Goal: Task Accomplishment & Management: Use online tool/utility

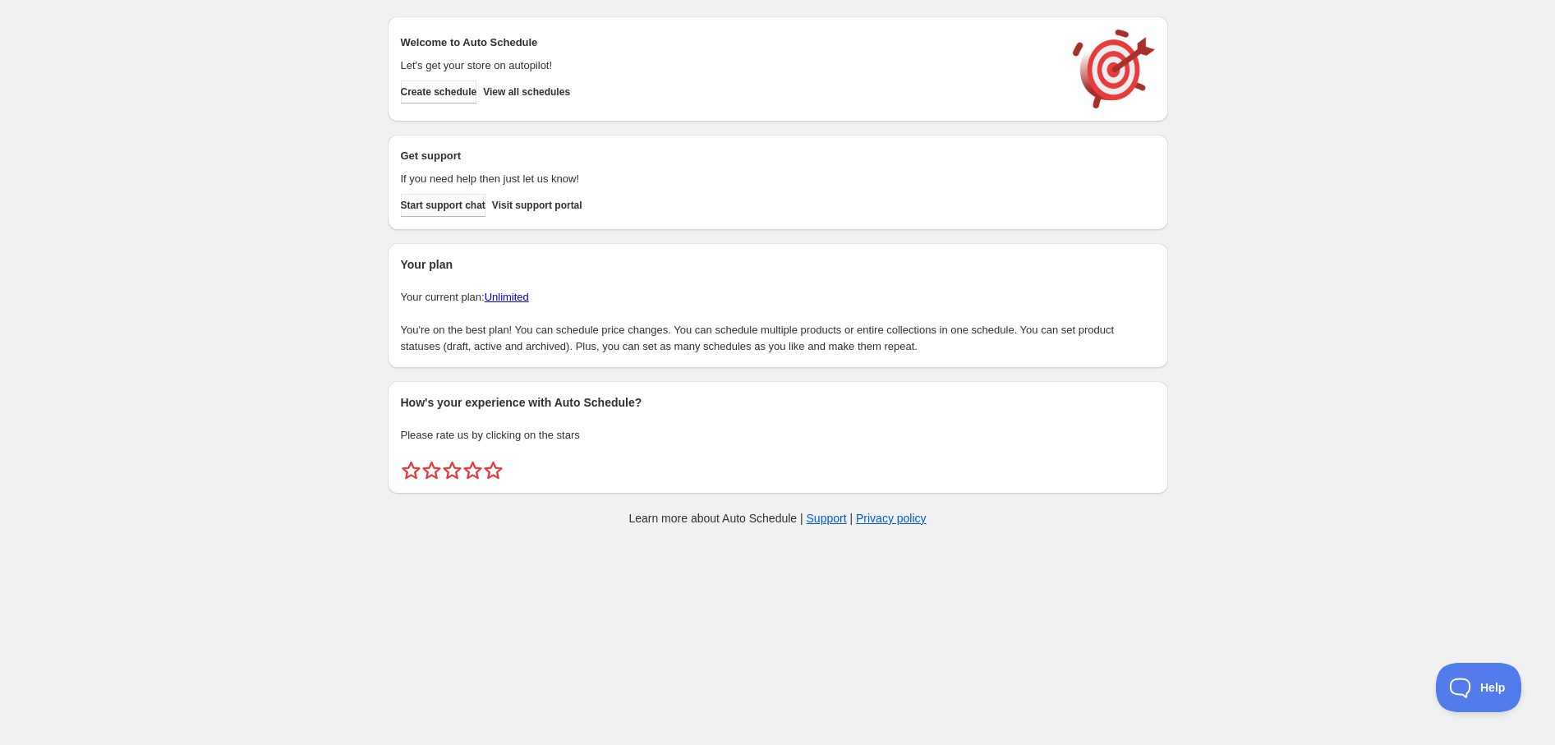
click at [473, 207] on span "Start support chat" at bounding box center [443, 205] width 85 height 13
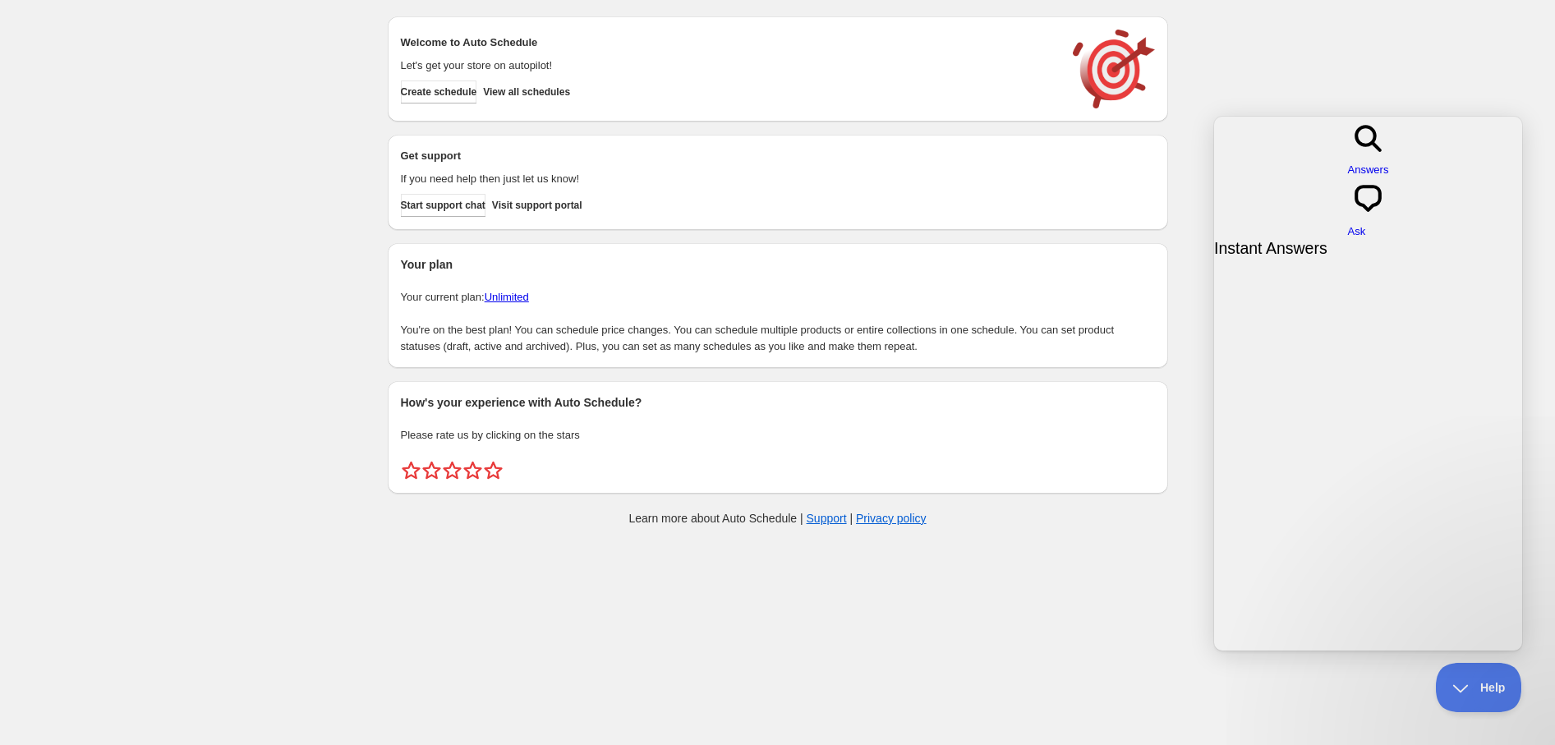
click at [1415, 88] on div "Create schedule Help & support Cancel Discount prices Schedule a discount, sale…" at bounding box center [777, 275] width 1555 height 550
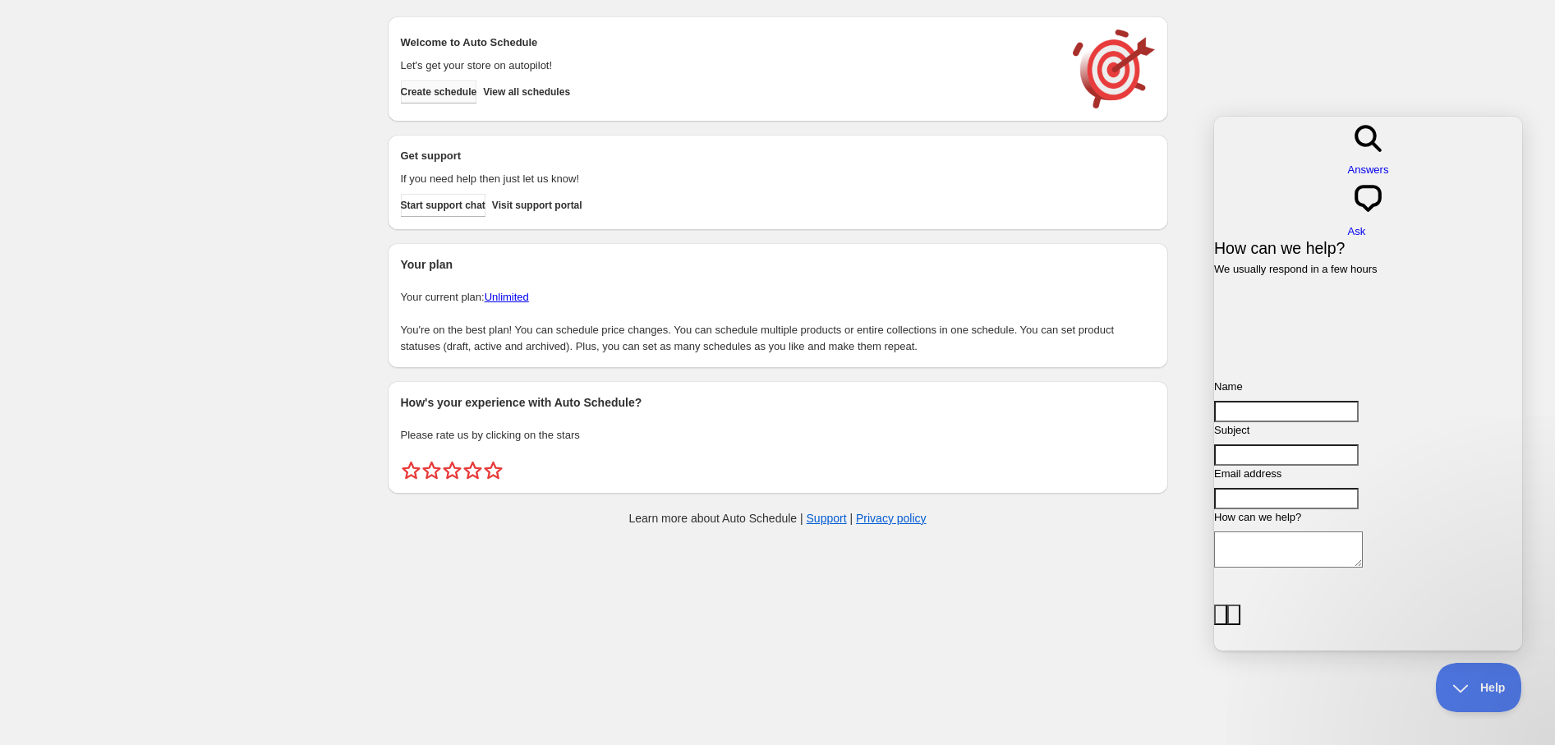
click at [440, 100] on button "Create schedule" at bounding box center [439, 92] width 76 height 23
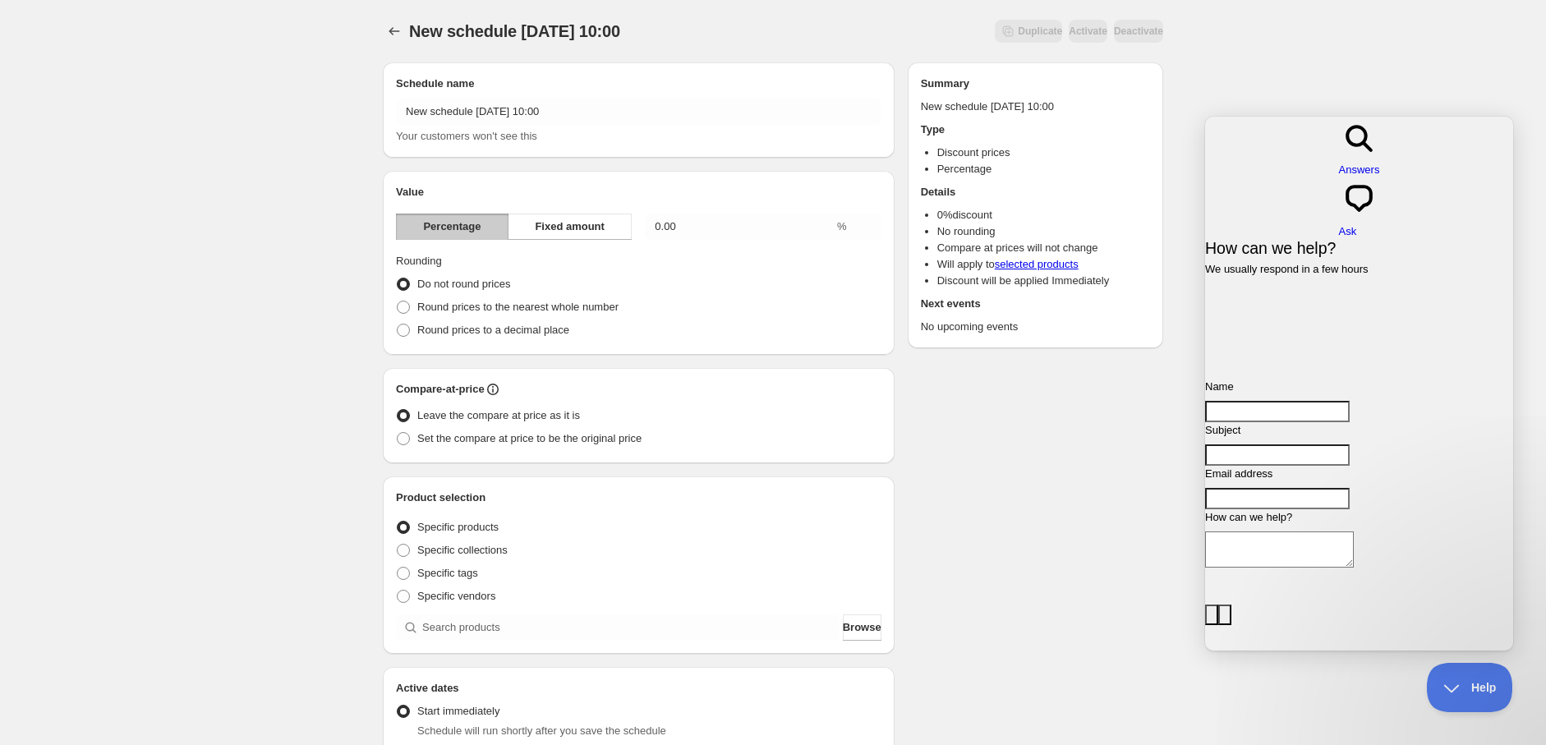
click at [1383, 695] on div "New schedule [DATE] 10:00. This page is ready New schedule [DATE] 10:00 Duplica…" at bounding box center [773, 608] width 1546 height 1216
click at [1510, 651] on div "New schedule [DATE] 10:00. This page is ready New schedule [DATE] 10:00 Duplica…" at bounding box center [773, 608] width 1546 height 1216
click at [1526, 646] on div "New schedule [DATE] 10:00. This page is ready New schedule [DATE] 10:00 Duplica…" at bounding box center [773, 608] width 1546 height 1216
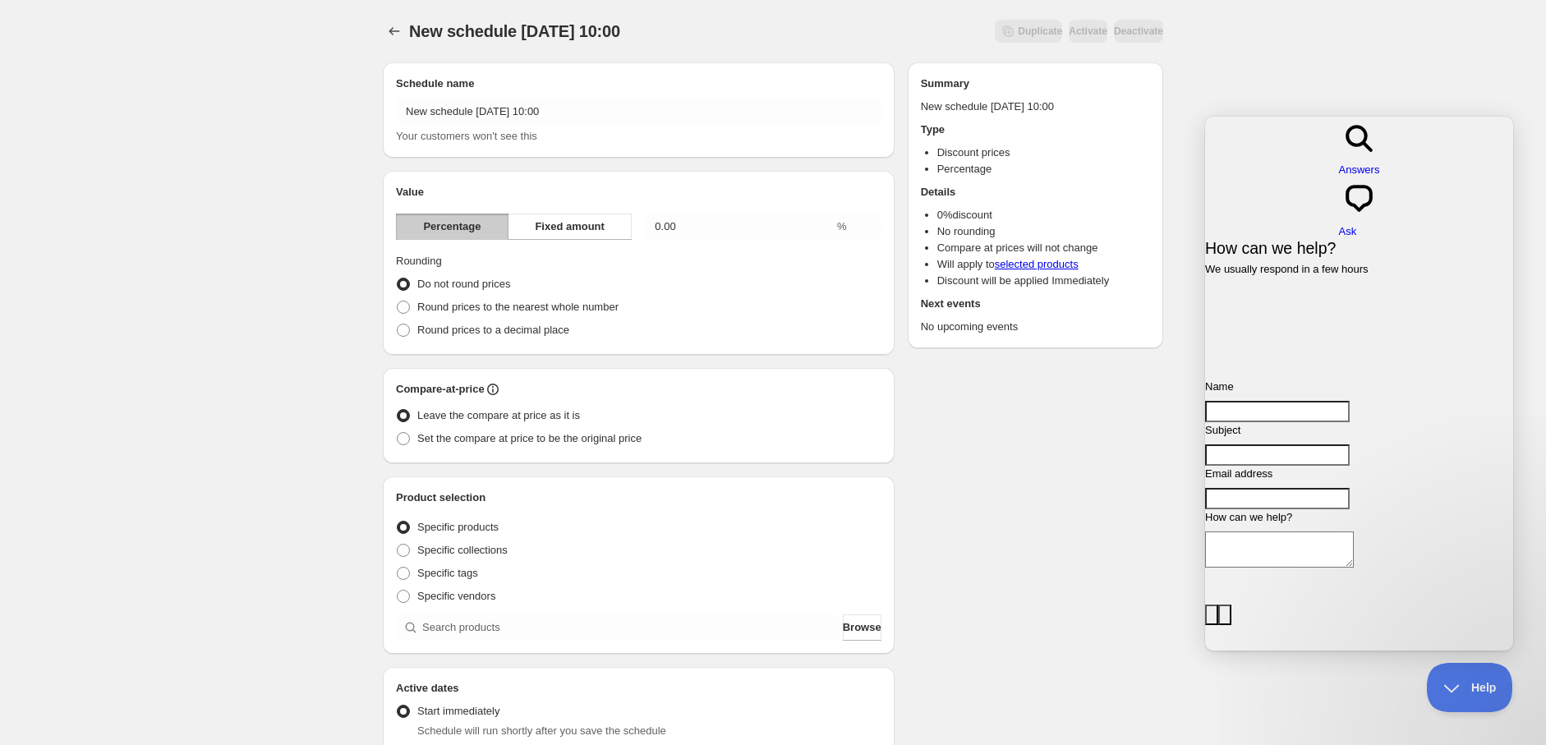
click at [1507, 113] on div "New schedule [DATE] 10:00. This page is ready New schedule [DATE] 10:00 Duplica…" at bounding box center [773, 608] width 1546 height 1216
click at [1480, 81] on div "New schedule [DATE] 10:00. This page is ready New schedule [DATE] 10:00 Duplica…" at bounding box center [773, 608] width 1546 height 1216
click at [1214, 120] on div "search-medium Answers chat-square Ask" at bounding box center [1359, 178] width 308 height 123
click at [1188, 93] on div "New schedule [DATE] 10:00. This page is ready New schedule [DATE] 10:00 Duplica…" at bounding box center [773, 608] width 1546 height 1216
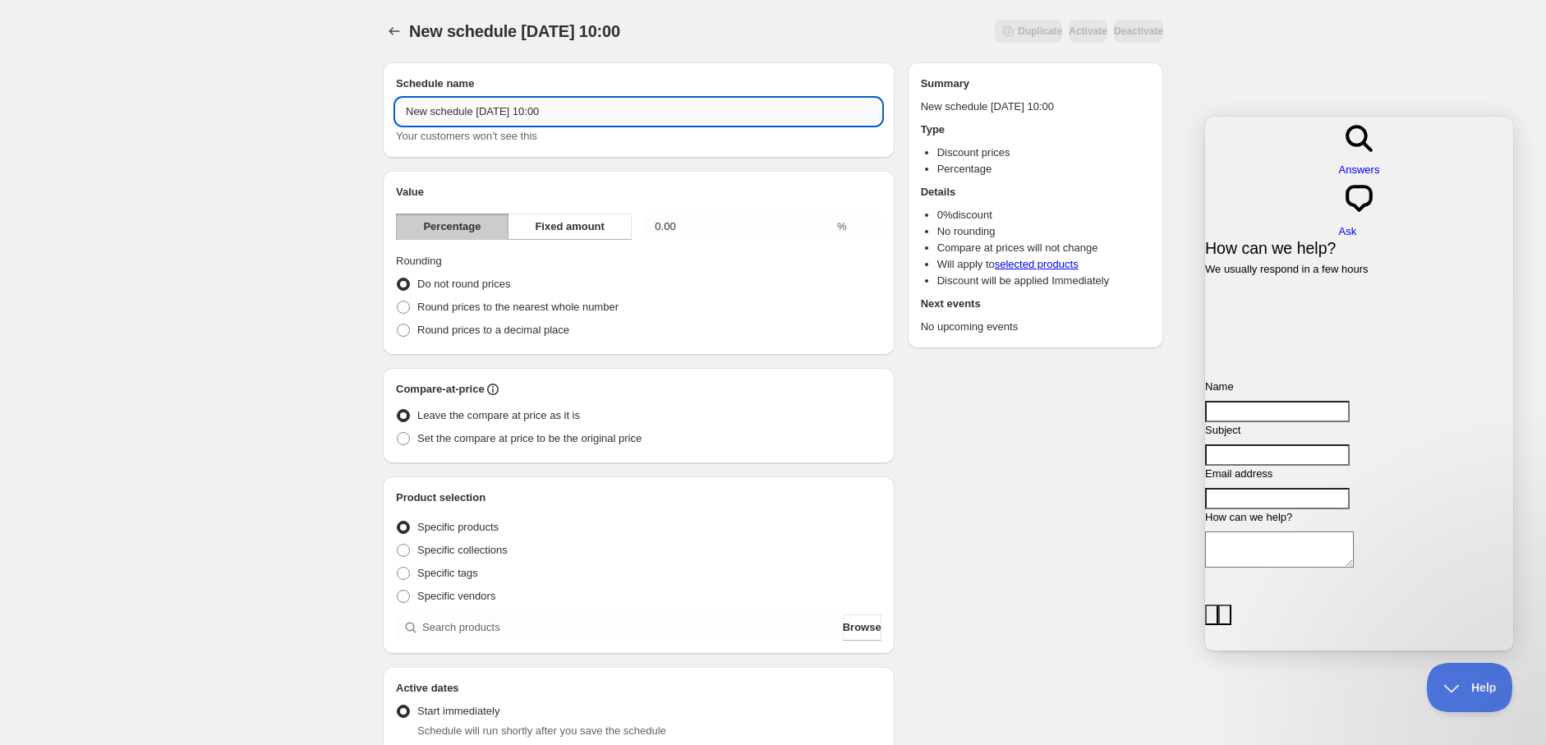
click at [475, 112] on input "New schedule [DATE] 10:00" at bounding box center [639, 112] width 486 height 26
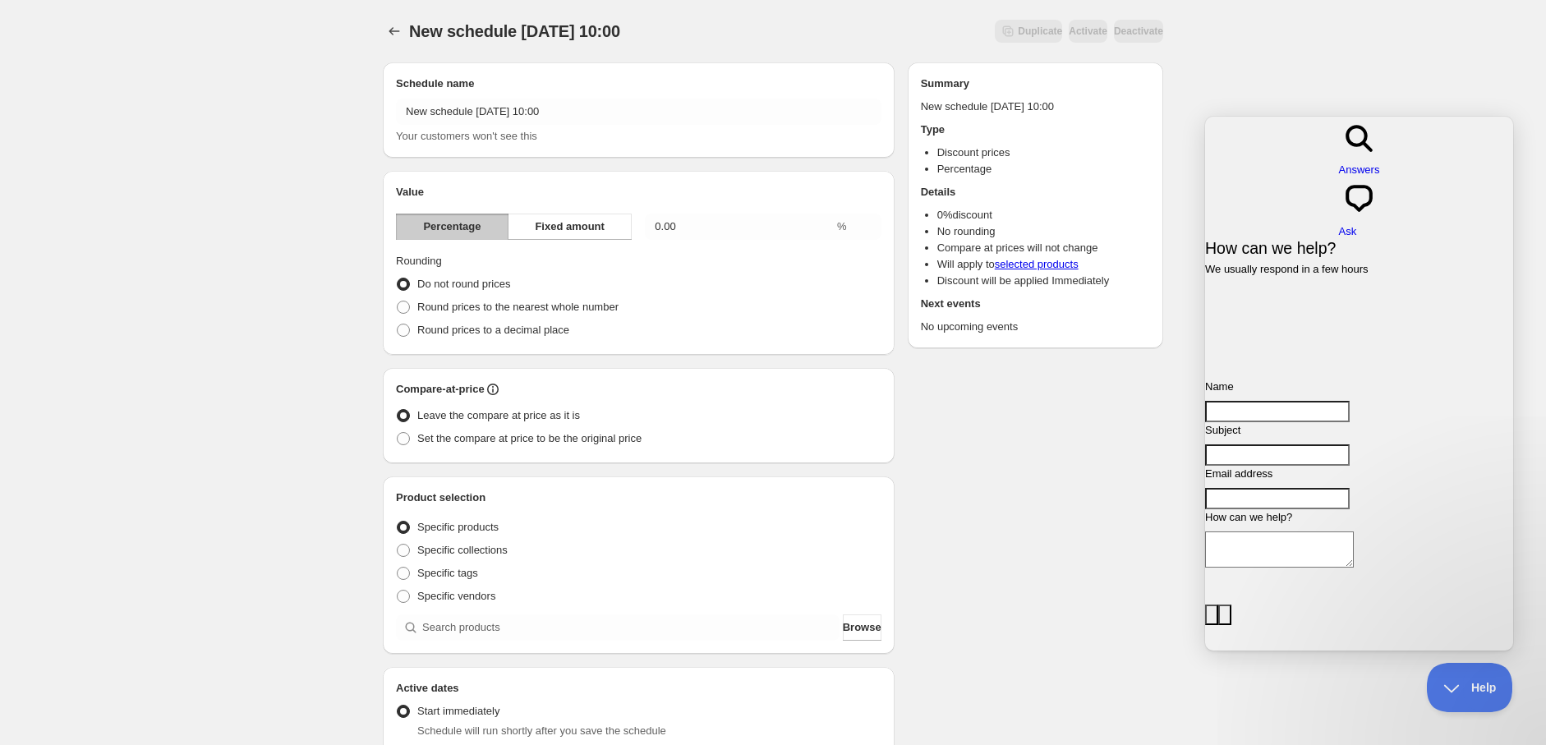
click at [606, 197] on h2 "Value" at bounding box center [639, 192] width 486 height 16
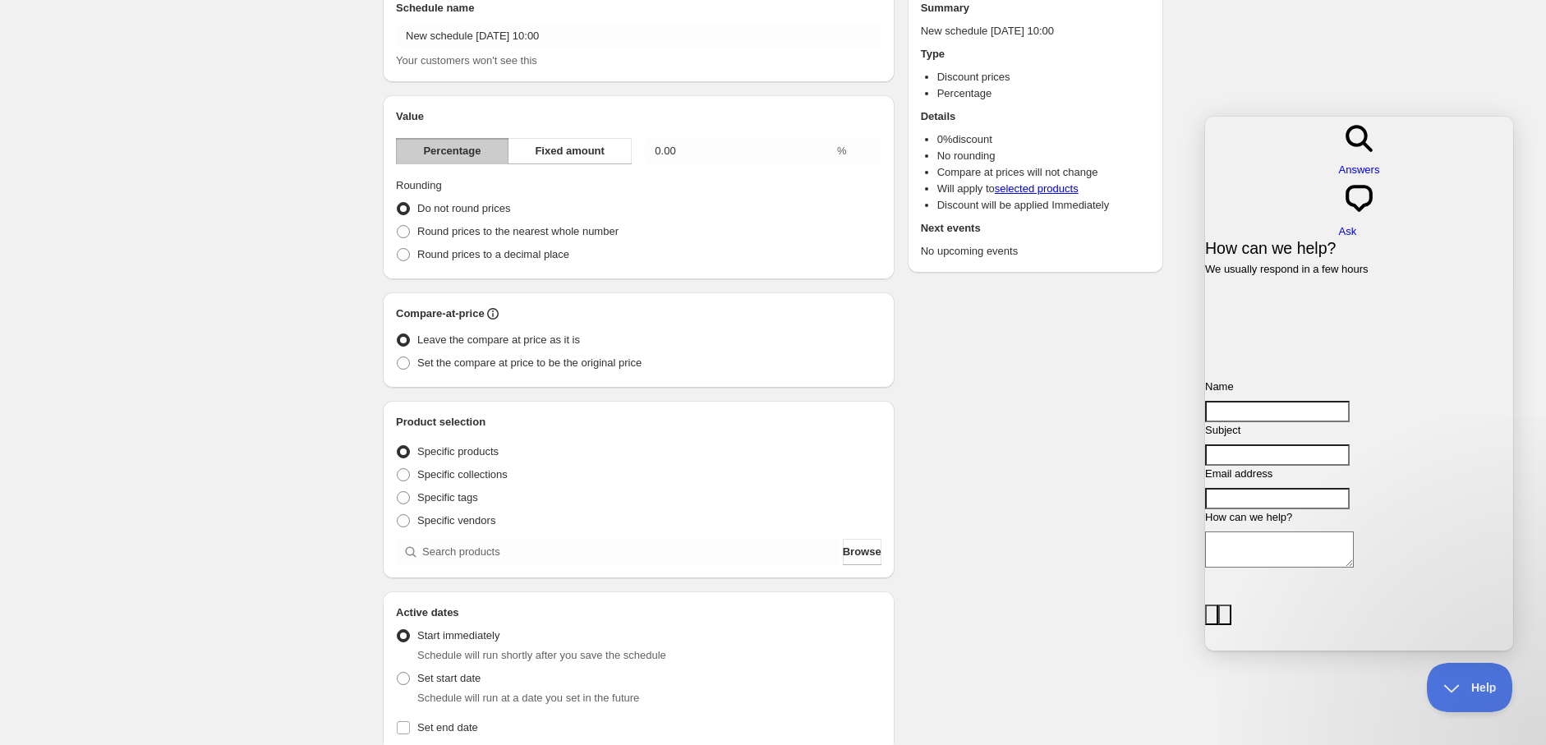
scroll to position [182, 0]
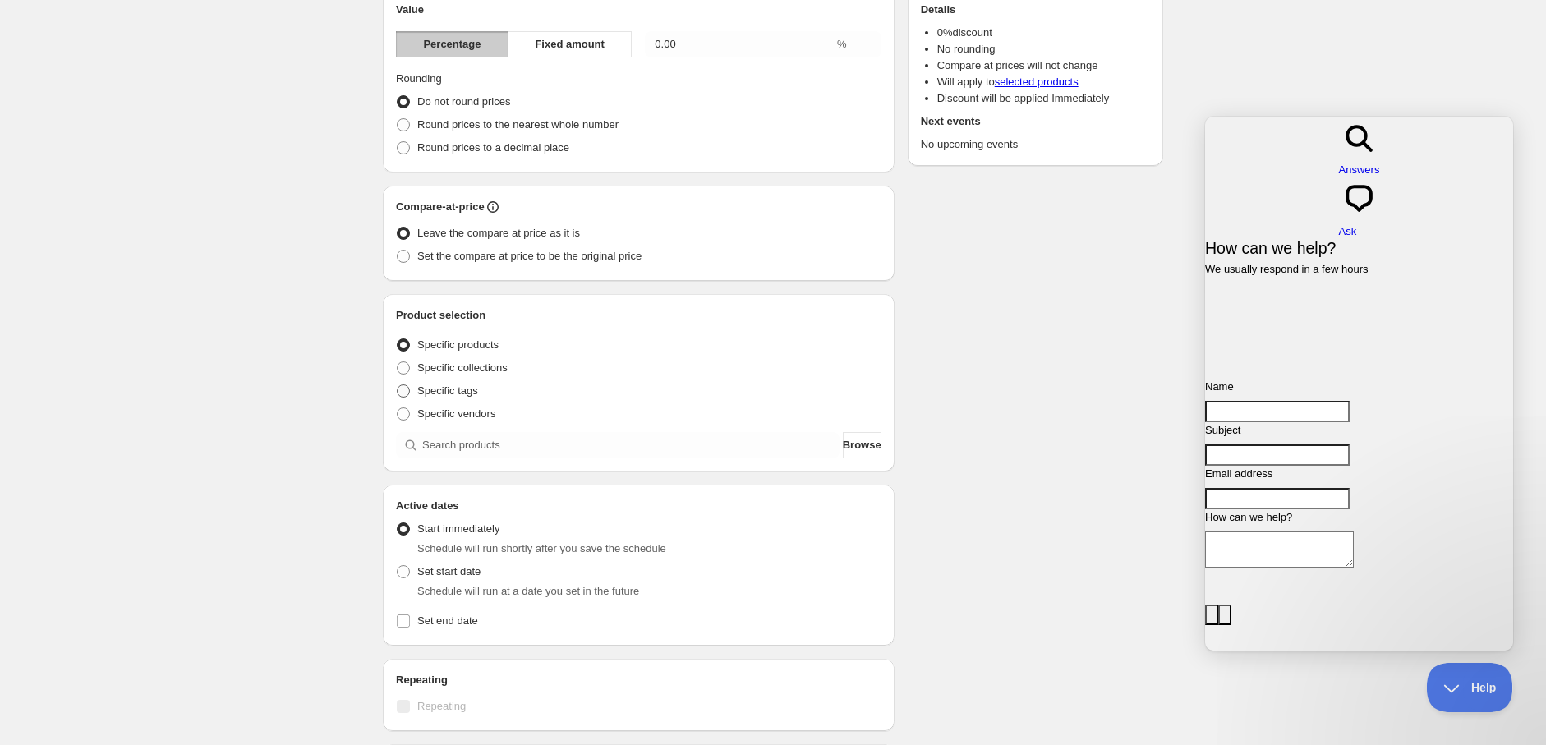
click at [407, 393] on span at bounding box center [403, 391] width 13 height 13
click at [398, 385] on input "Specific tags" at bounding box center [397, 385] width 1 height 1
radio input "true"
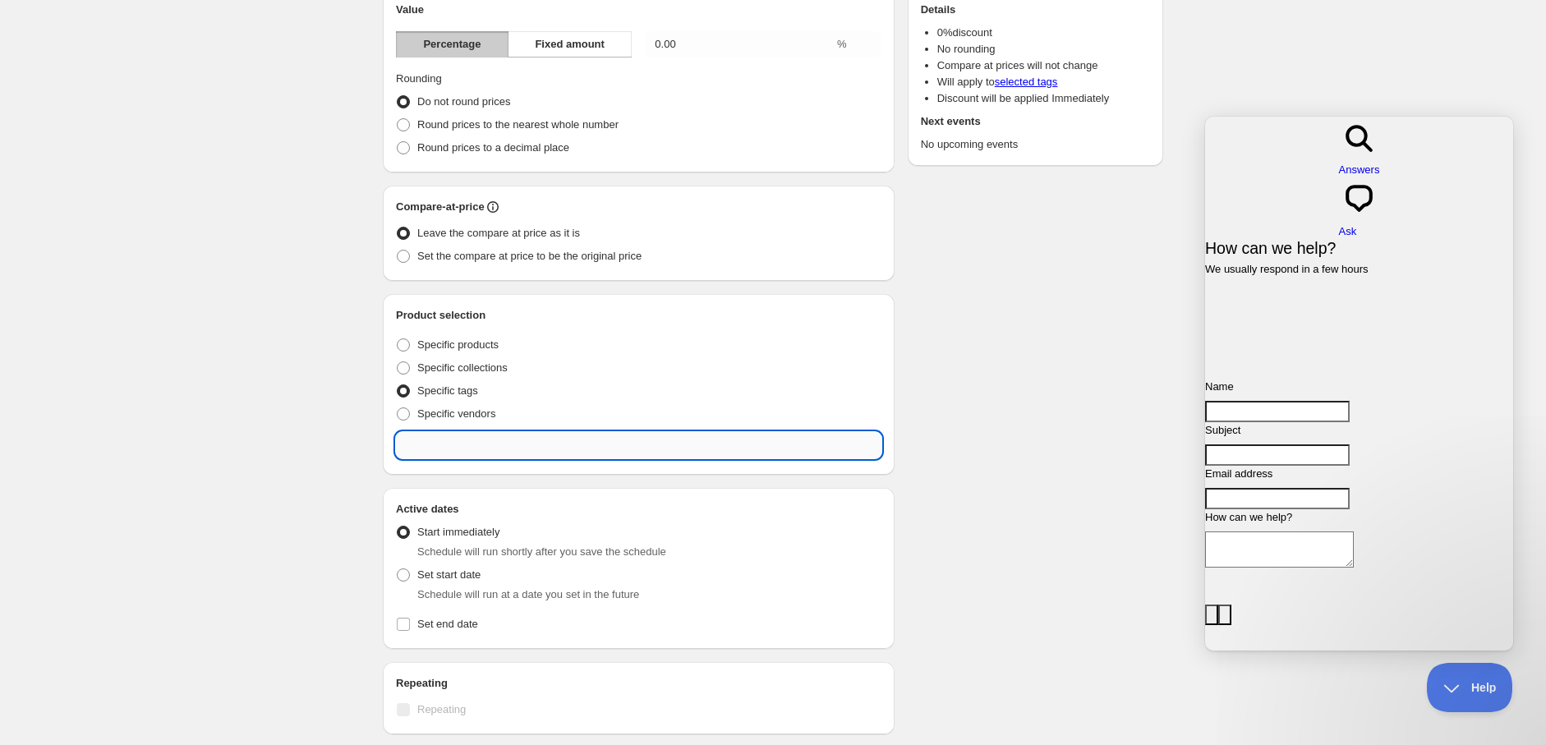
click at [467, 445] on input "text" at bounding box center [639, 445] width 486 height 26
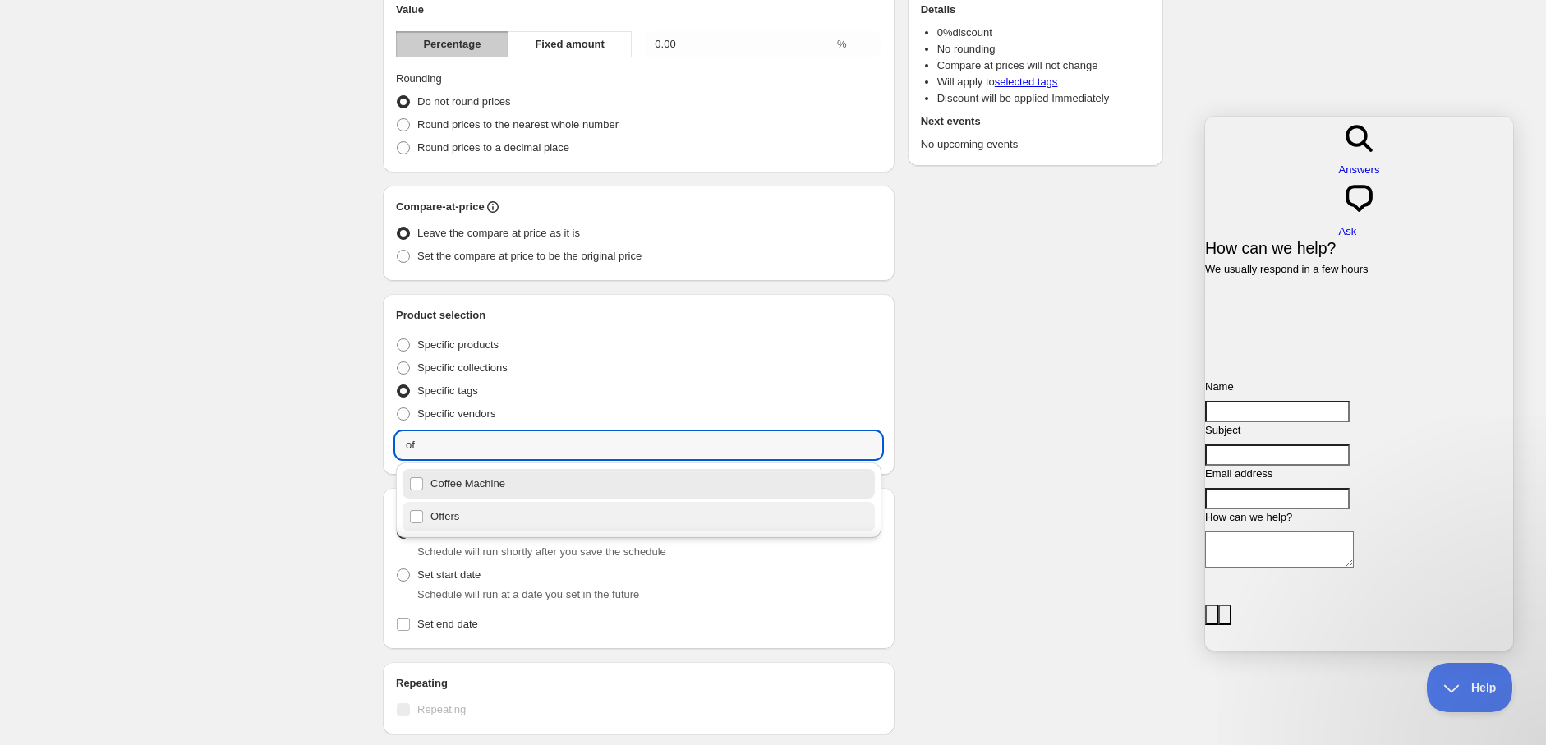
click at [464, 509] on div "Offers" at bounding box center [638, 516] width 459 height 23
type input "Offers"
checkbox input "true"
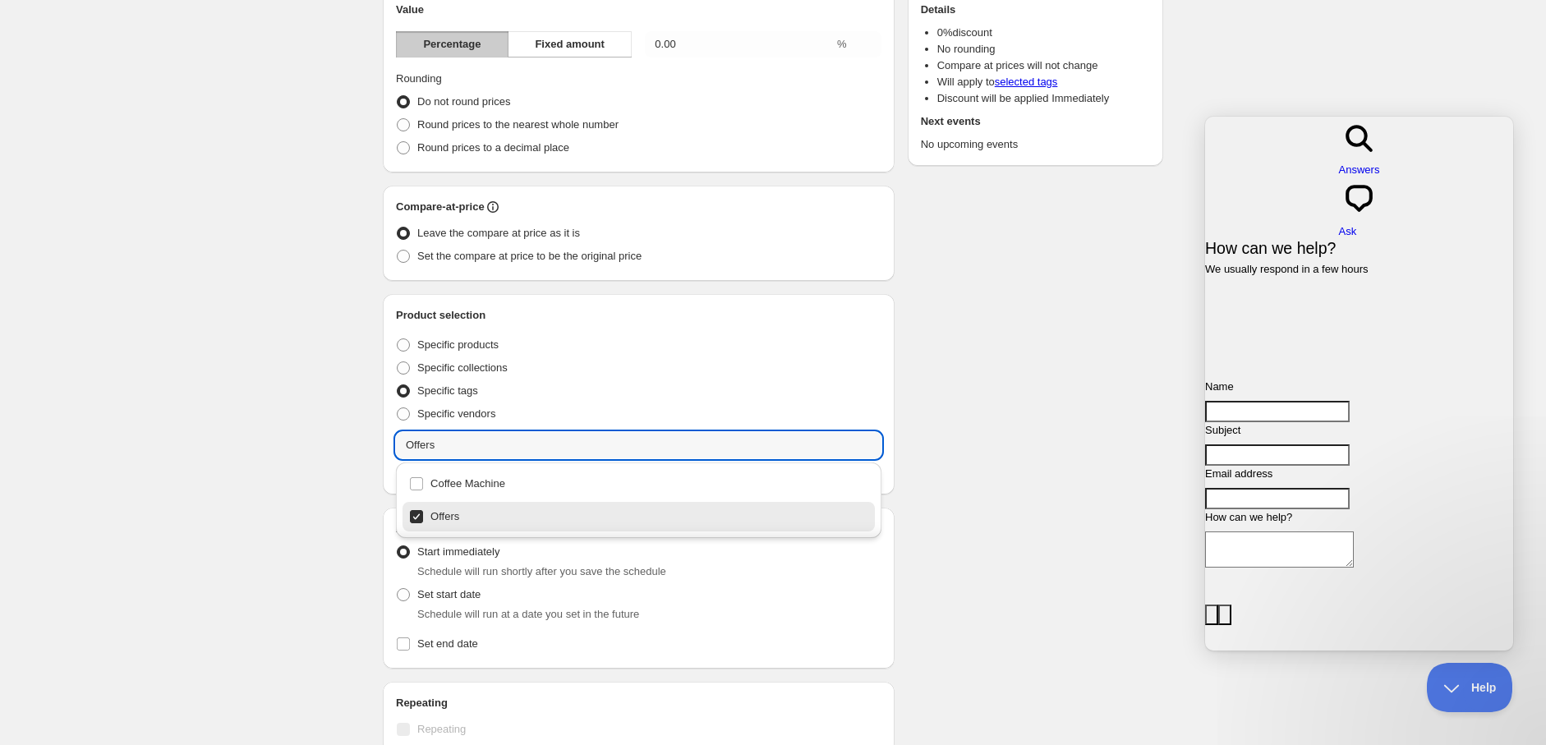
type input "Offers"
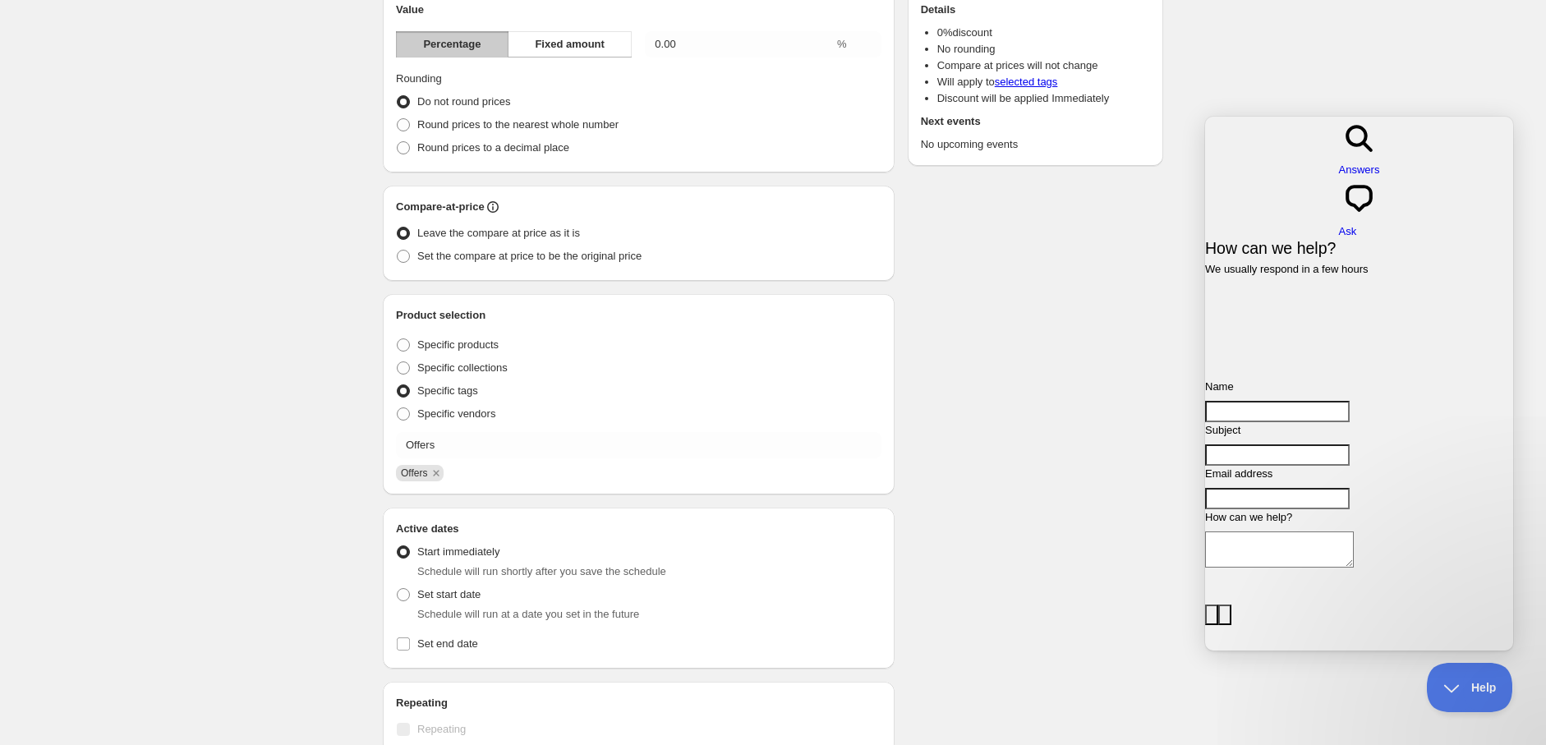
click at [210, 494] on div "New schedule [DATE] 10:00. This page is ready New schedule [DATE] 10:00 Duplica…" at bounding box center [773, 437] width 1546 height 1239
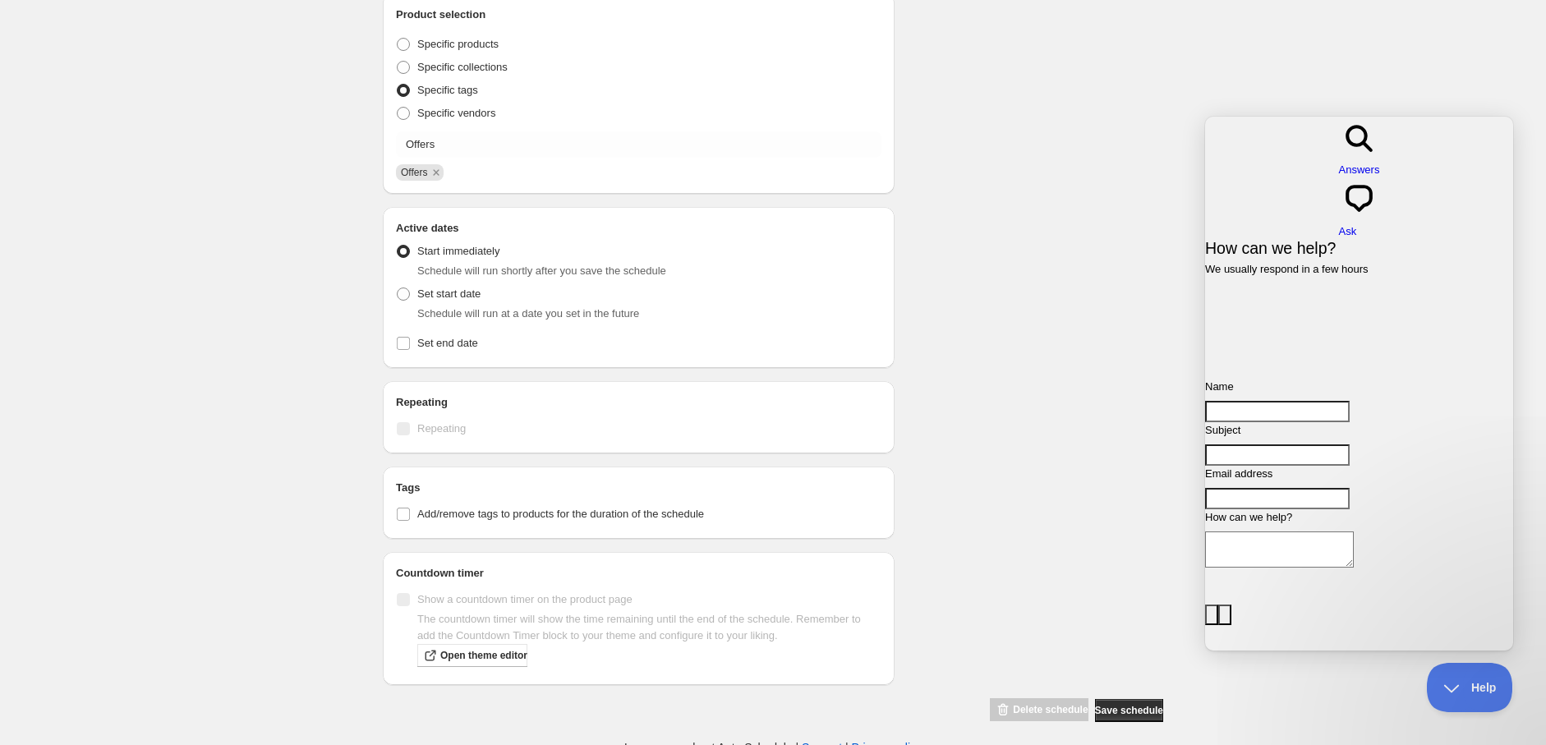
scroll to position [491, 0]
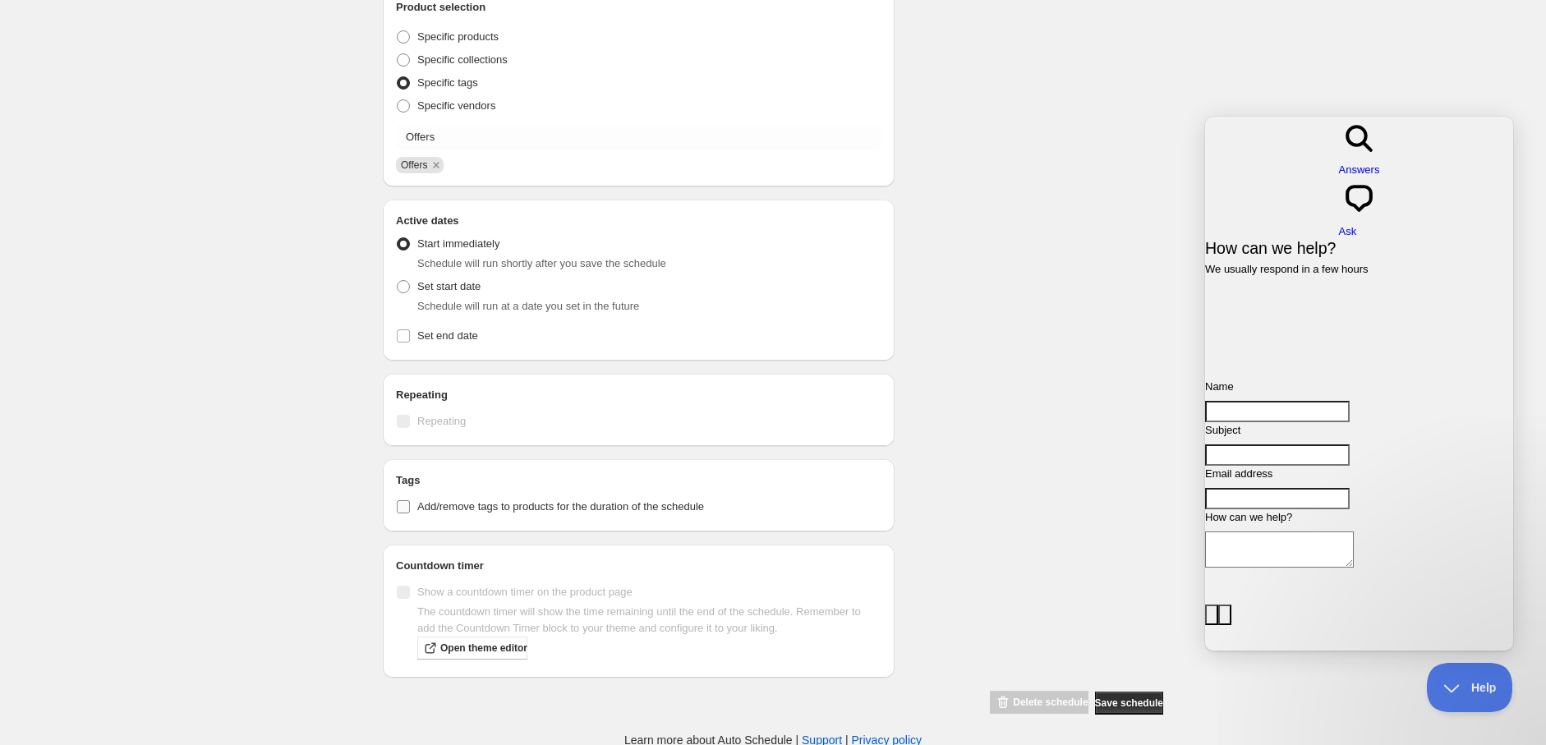
click at [409, 509] on input "Add/remove tags to products for the duration of the schedule" at bounding box center [403, 506] width 13 height 13
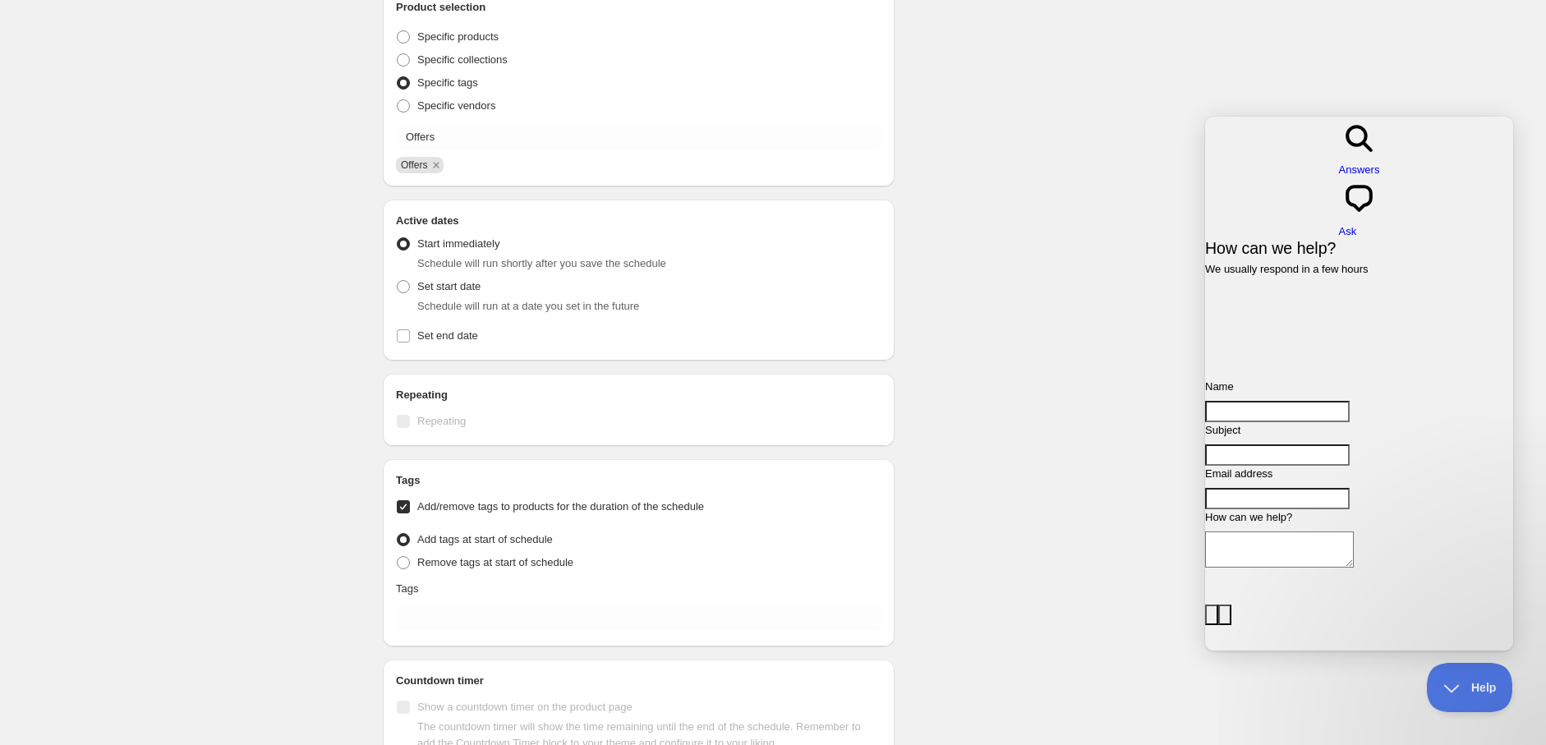
click at [407, 510] on input "Add/remove tags to products for the duration of the schedule" at bounding box center [403, 506] width 13 height 13
checkbox input "false"
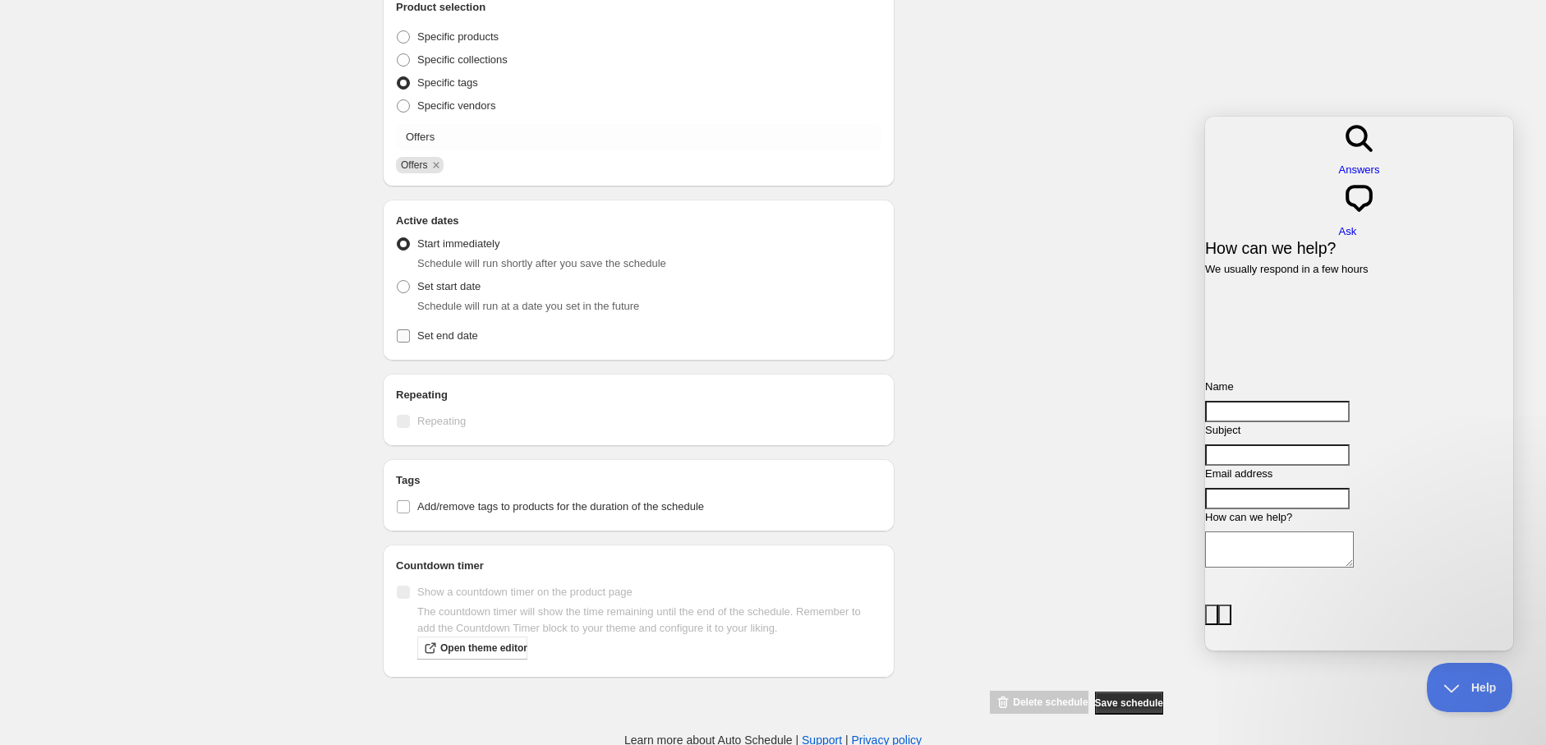
click at [409, 340] on input "Set end date" at bounding box center [403, 336] width 13 height 13
checkbox input "true"
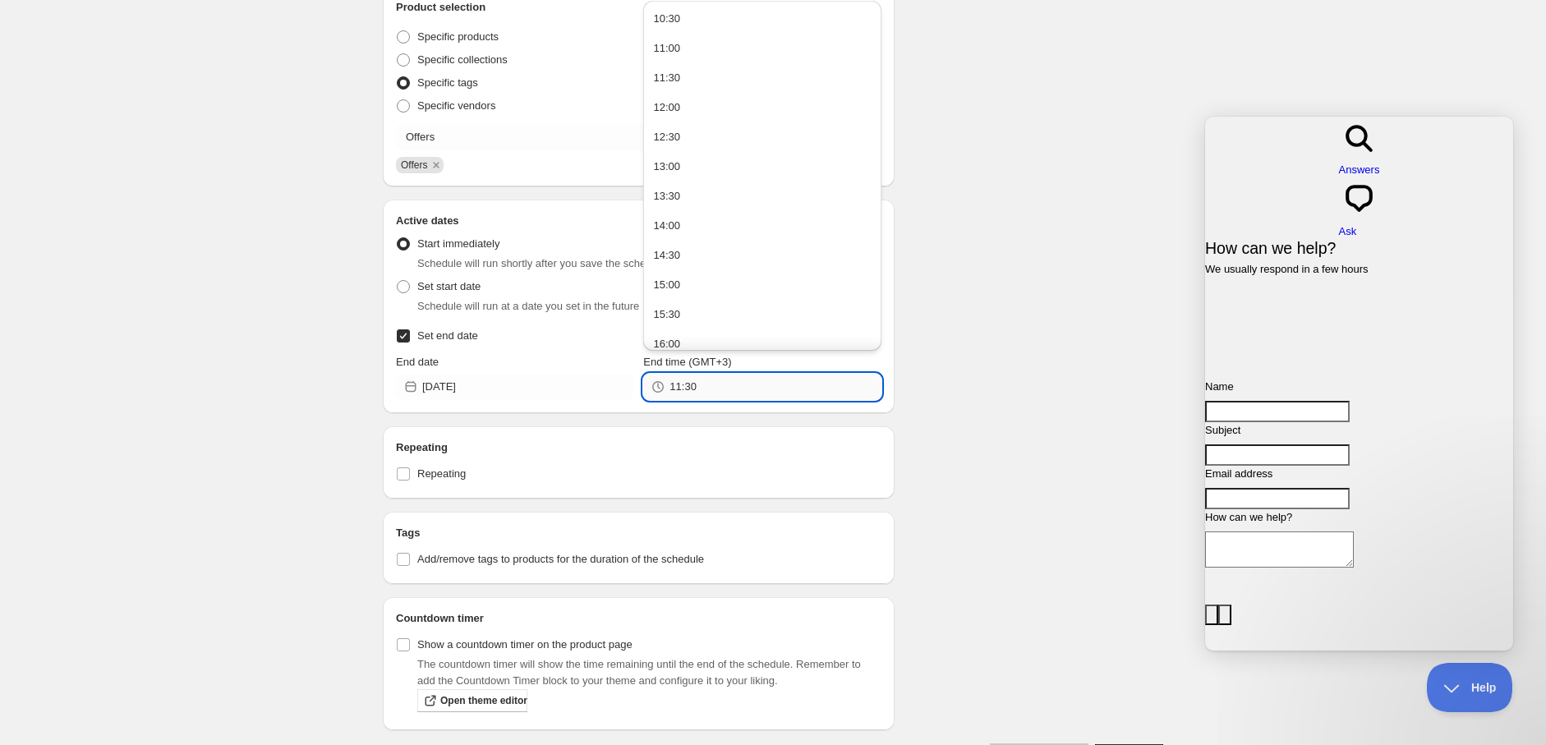
click at [707, 396] on input "11:30" at bounding box center [775, 387] width 211 height 26
click at [708, 396] on input "11:30" at bounding box center [775, 387] width 211 height 26
click at [567, 348] on div "Active Date Type Start immediately Schedule will run shortly after you save the…" at bounding box center [639, 314] width 486 height 171
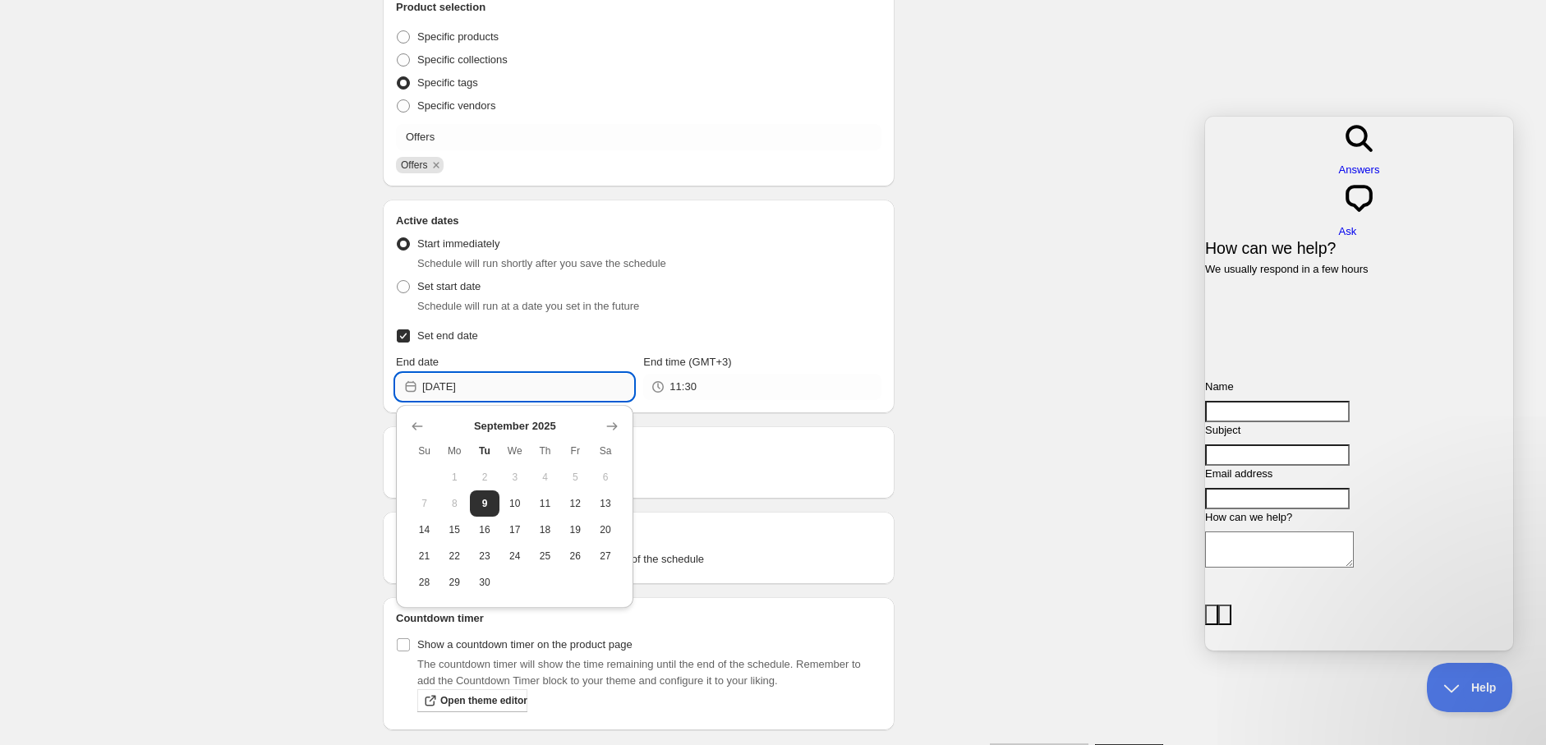
click at [505, 385] on input "[DATE]" at bounding box center [527, 387] width 211 height 26
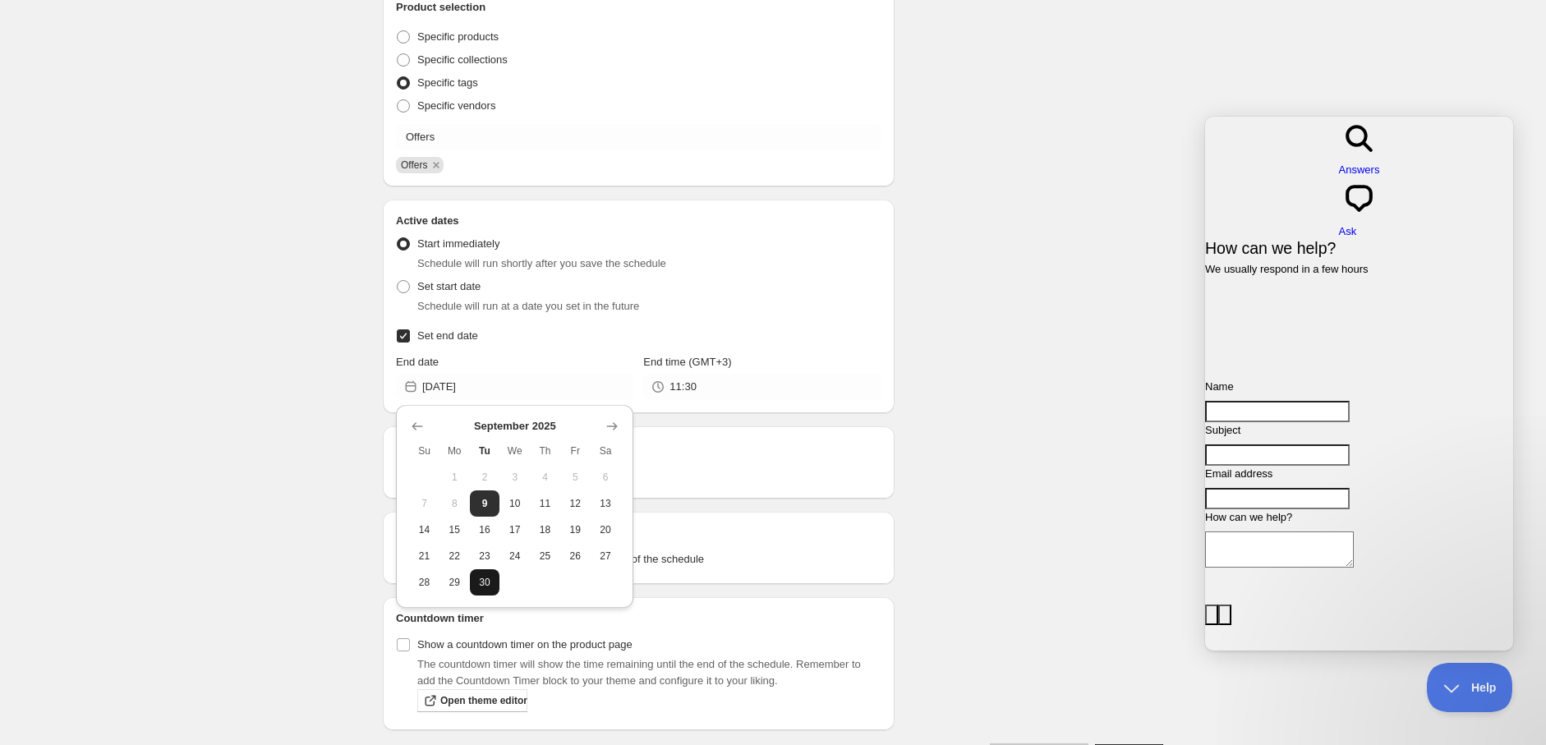
click at [490, 580] on span "30" at bounding box center [485, 582] width 17 height 13
type input "[DATE]"
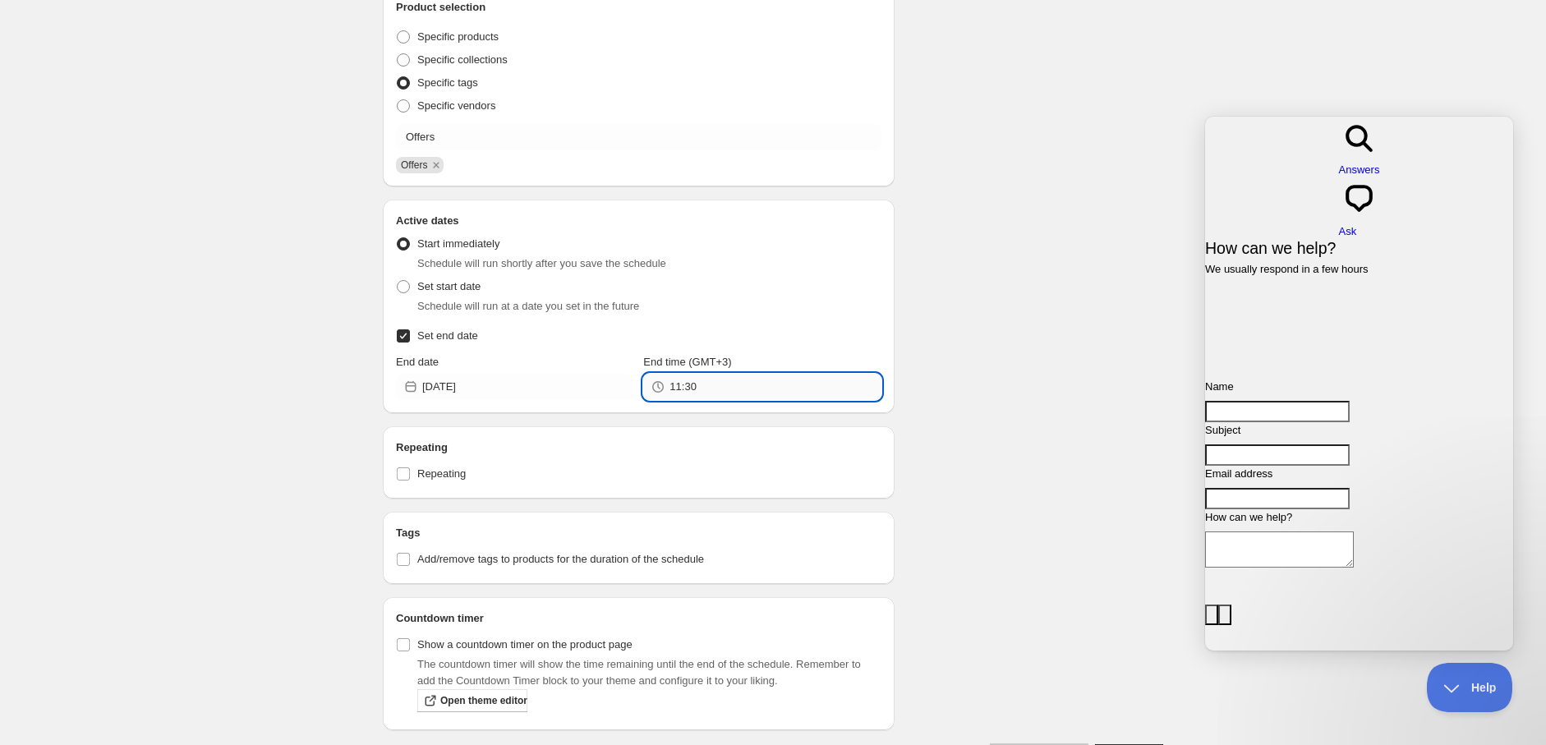
click at [675, 391] on input "11:30" at bounding box center [775, 387] width 211 height 26
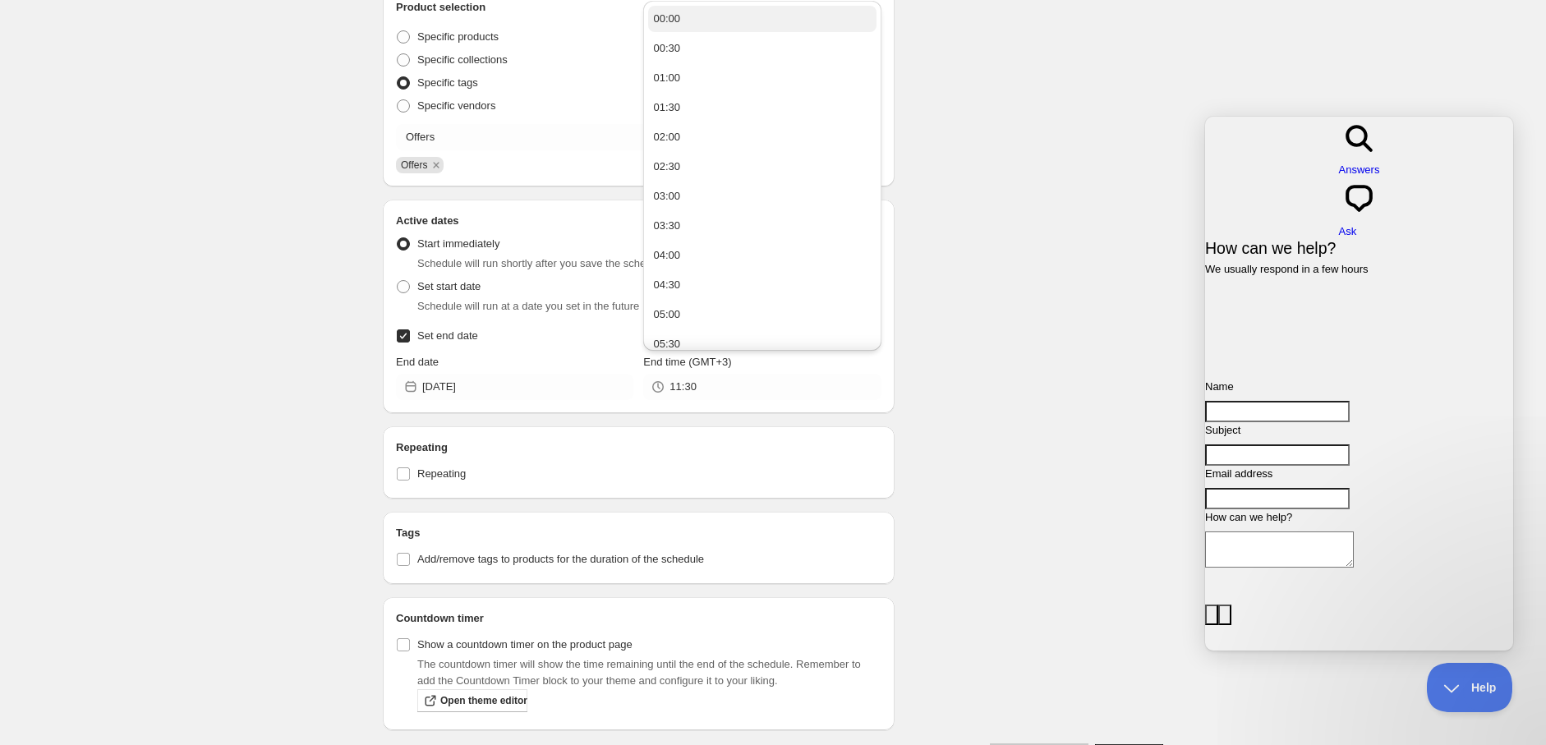
click at [713, 21] on button "00:00" at bounding box center [762, 19] width 228 height 26
type input "00:00"
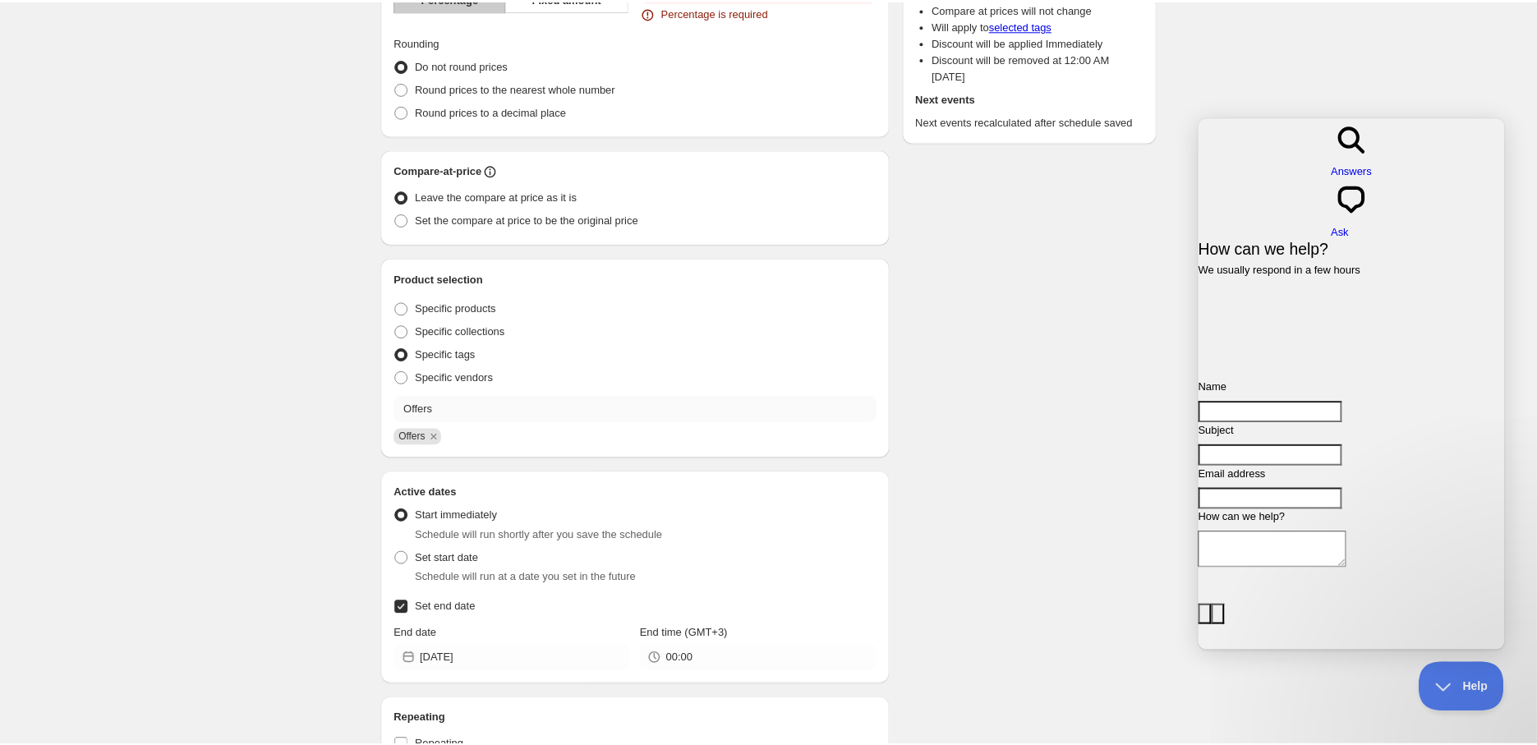
scroll to position [0, 0]
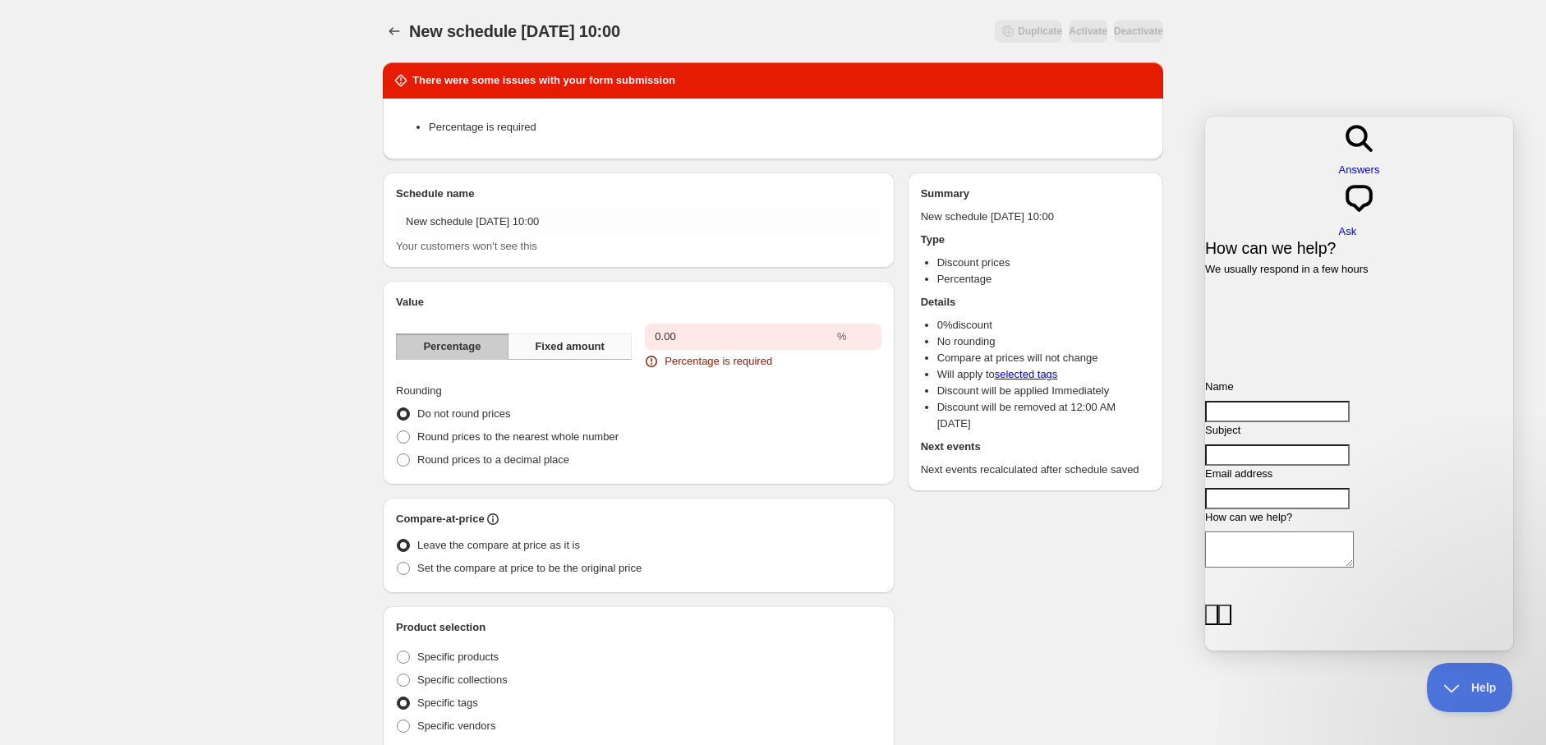
click at [598, 350] on span "Fixed amount" at bounding box center [570, 347] width 70 height 16
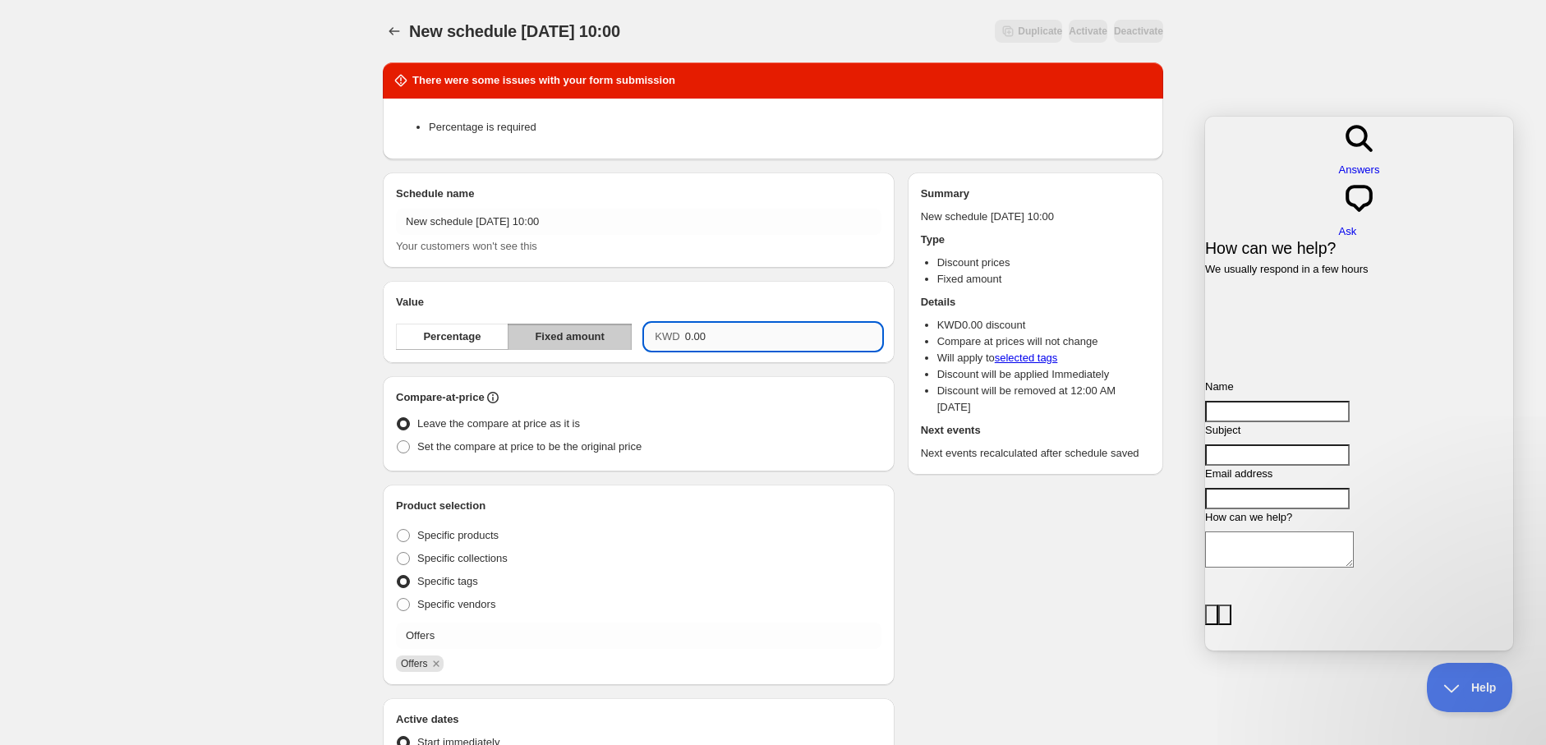
click at [685, 328] on input "0.00" at bounding box center [783, 337] width 196 height 26
type input "0.00"
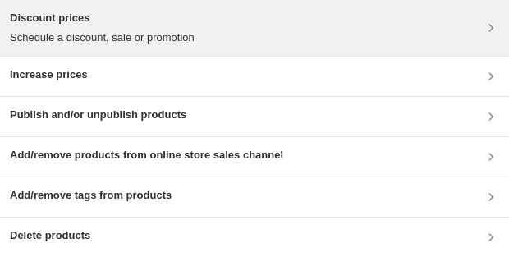
click at [223, 21] on div "Discount prices Schedule a discount, sale or promotion" at bounding box center [255, 28] width 490 height 36
